Goal: Obtain resource: Download file/media

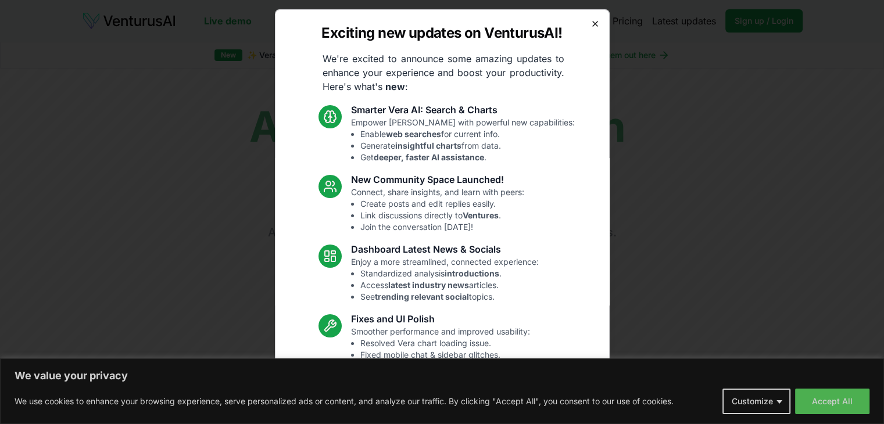
click at [591, 23] on icon "button" at bounding box center [595, 23] width 9 height 9
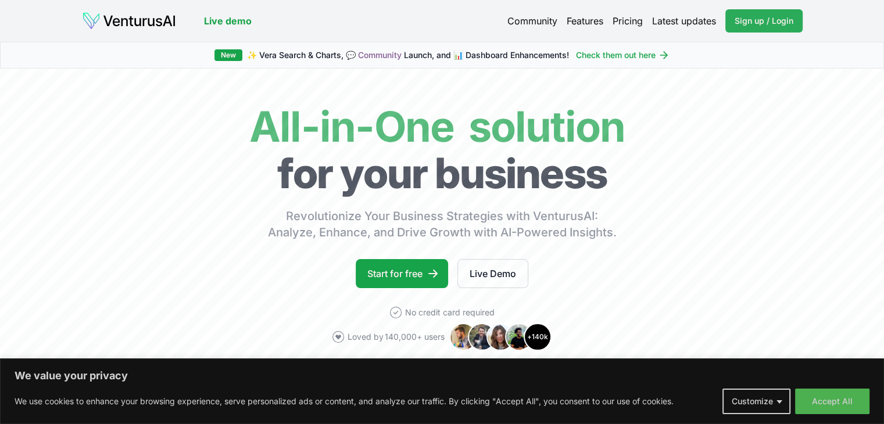
click at [756, 20] on span "Sign up / Login" at bounding box center [764, 21] width 59 height 12
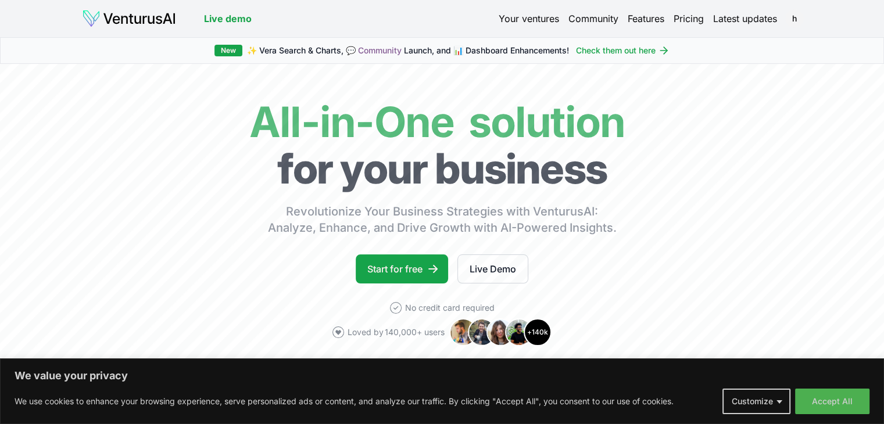
click at [523, 15] on link "Your ventures" at bounding box center [529, 19] width 60 height 14
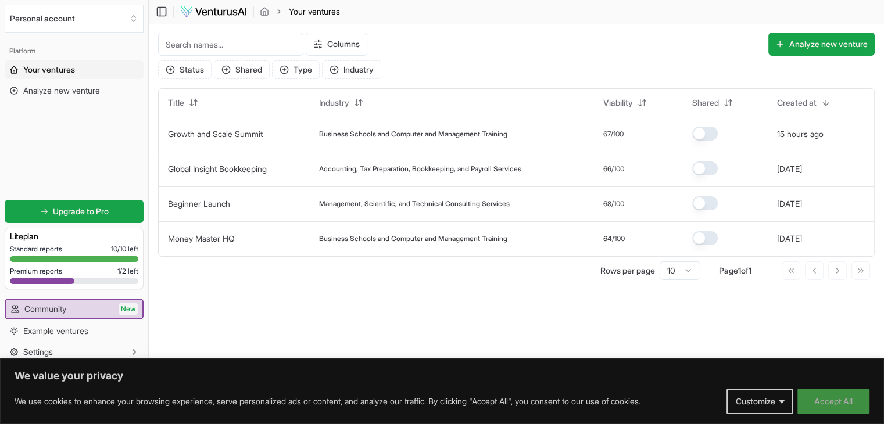
click at [814, 403] on button "Accept All" at bounding box center [834, 402] width 72 height 26
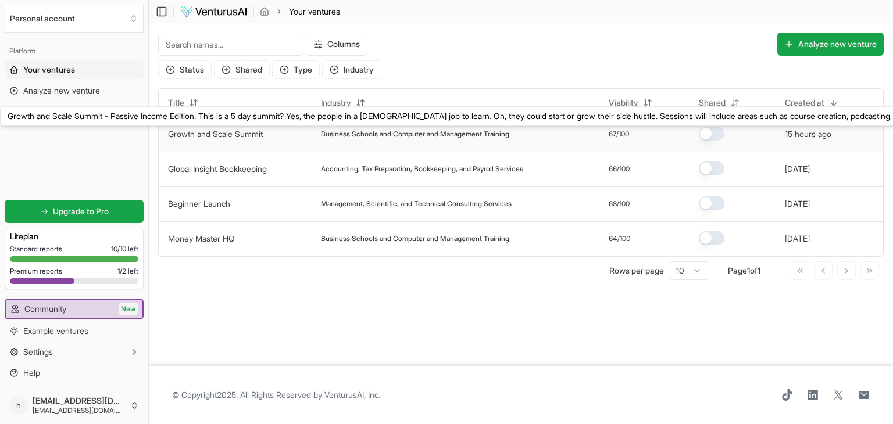
click at [239, 129] on link "Growth and Scale Summit" at bounding box center [215, 134] width 95 height 10
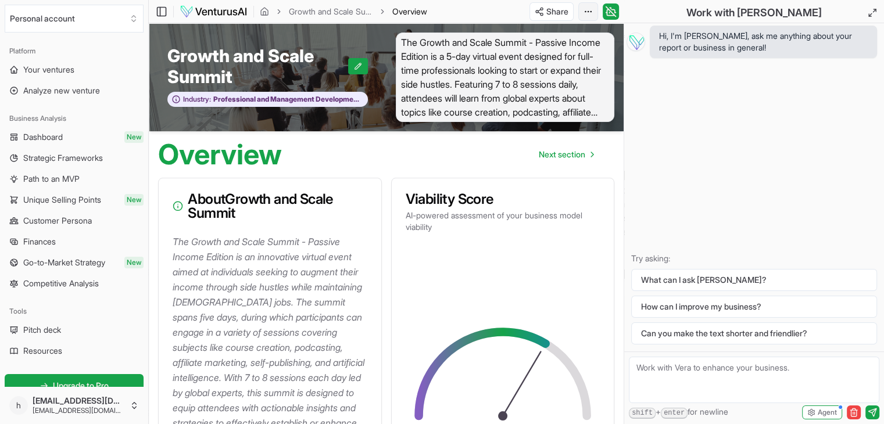
click at [586, 11] on html "We value your privacy We use cookies to enhance your browsing experience, serve…" at bounding box center [442, 212] width 884 height 424
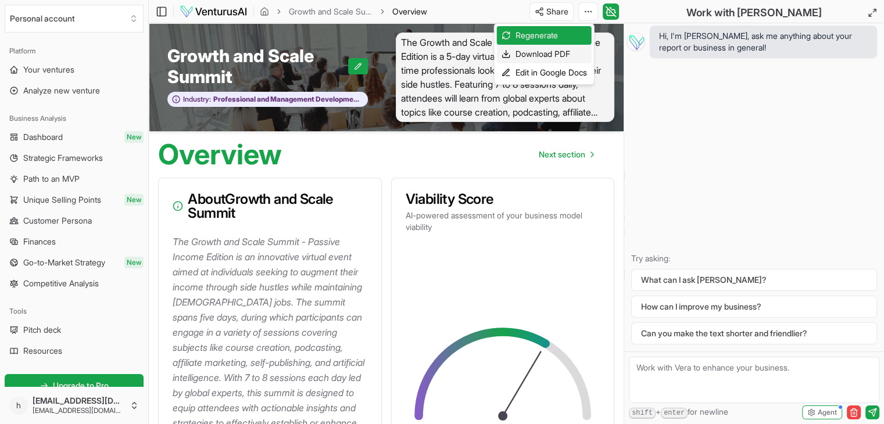
click at [538, 53] on div "Download PDF" at bounding box center [544, 54] width 95 height 19
